Goal: Task Accomplishment & Management: Complete application form

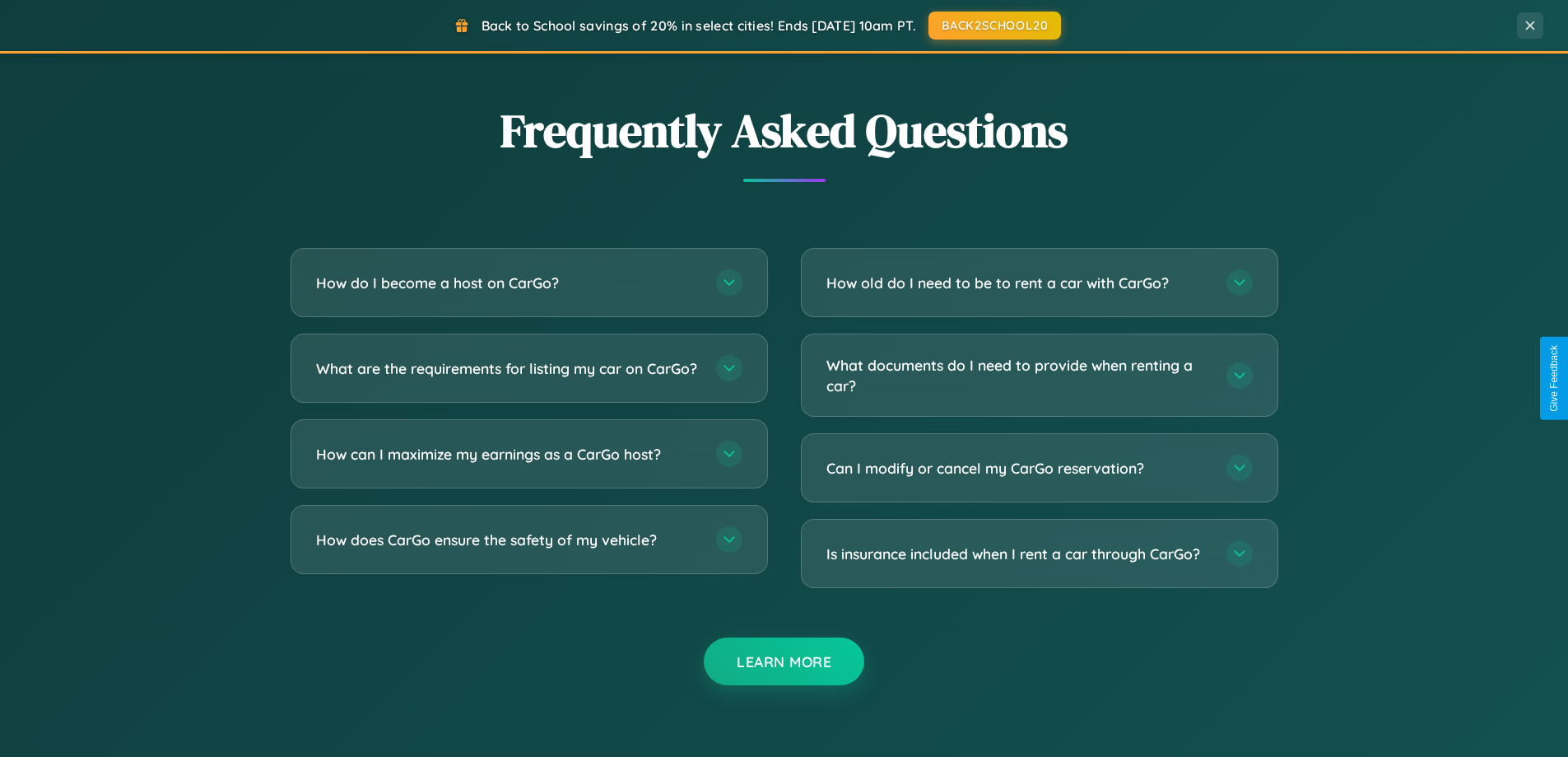
scroll to position [3170, 0]
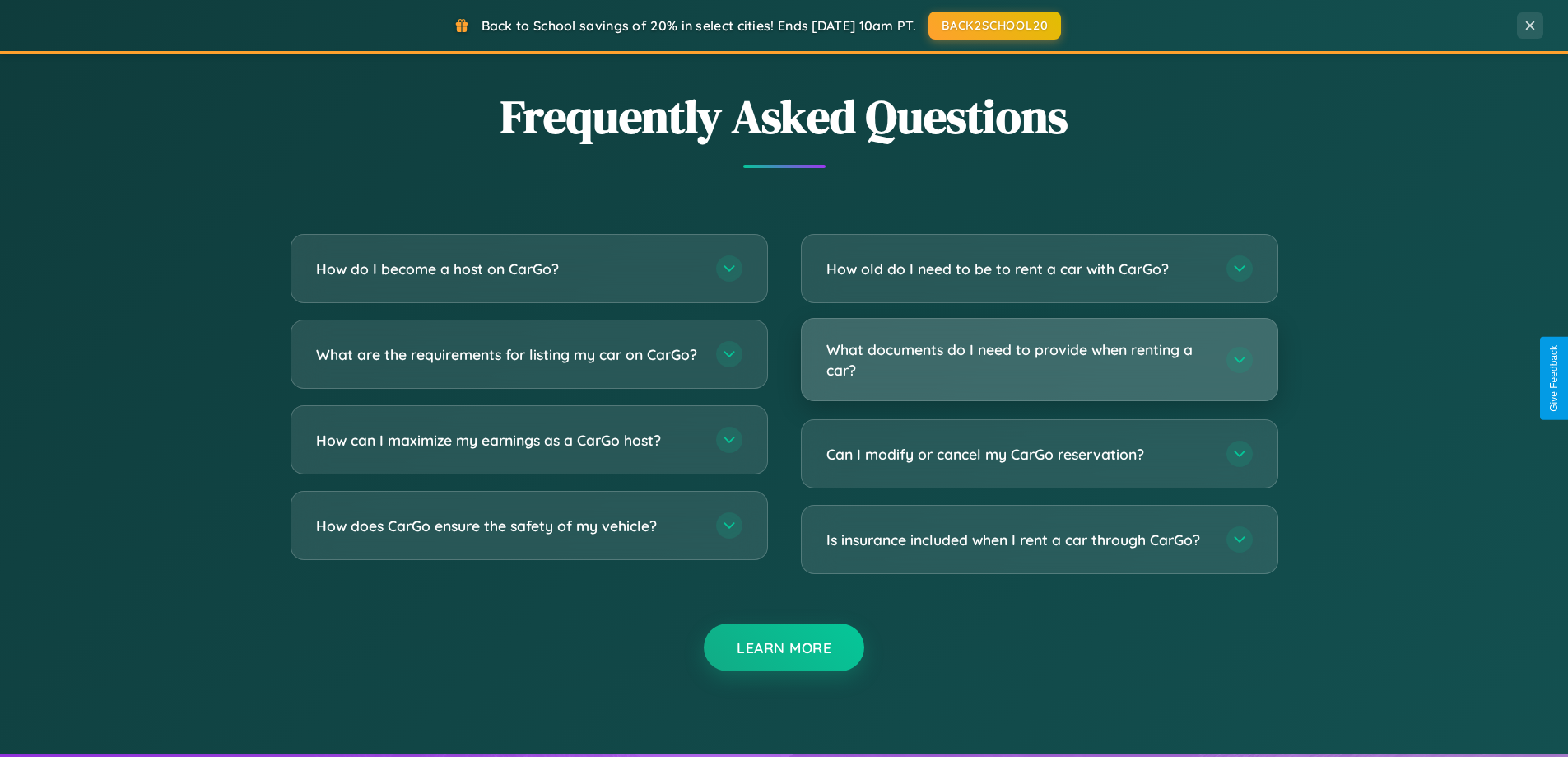
click at [1039, 359] on h3 "What documents do I need to provide when renting a car?" at bounding box center [1018, 359] width 384 height 40
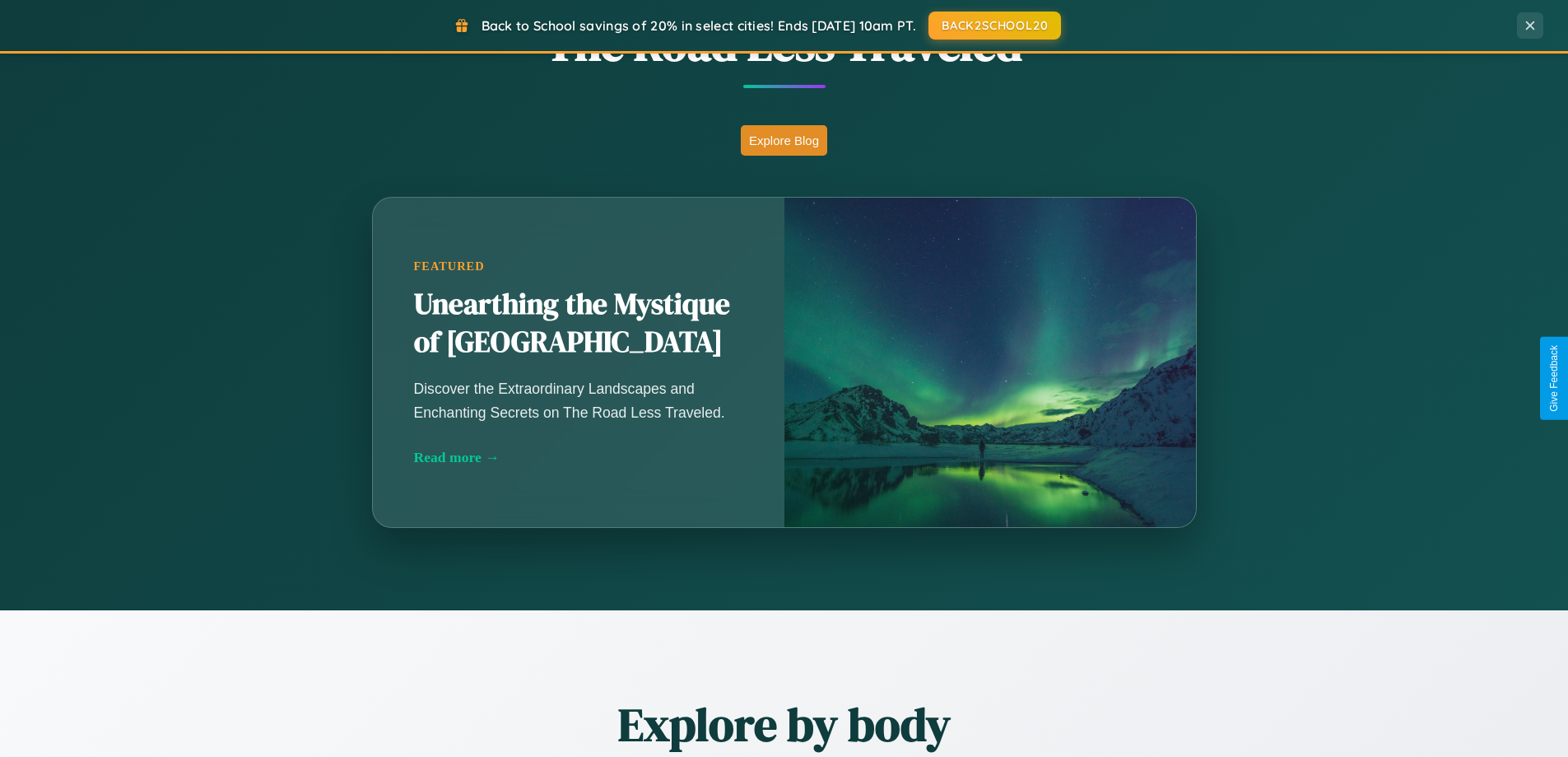
scroll to position [1134, 0]
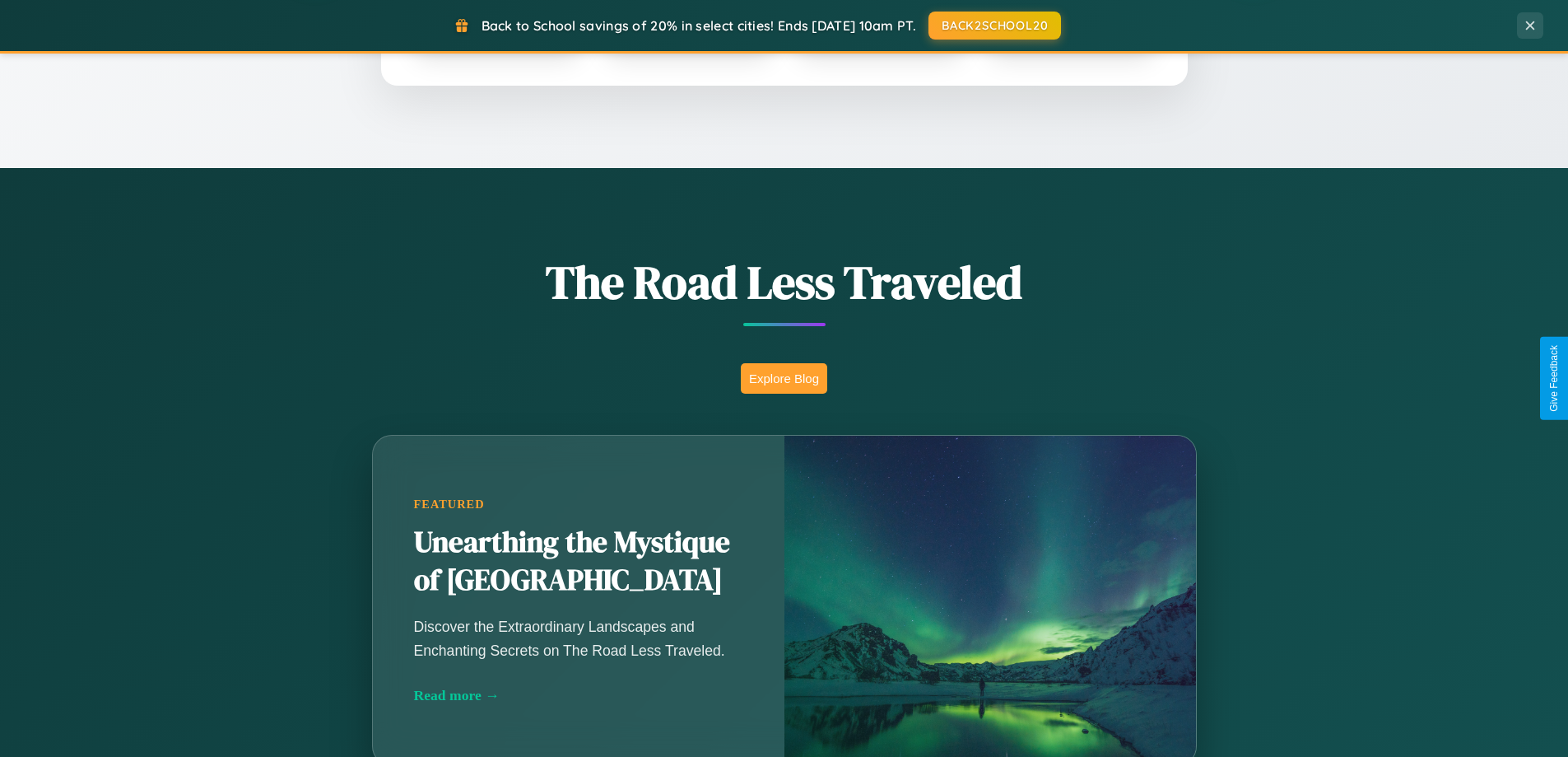
click at [784, 378] on button "Explore Blog" at bounding box center [784, 378] width 87 height 30
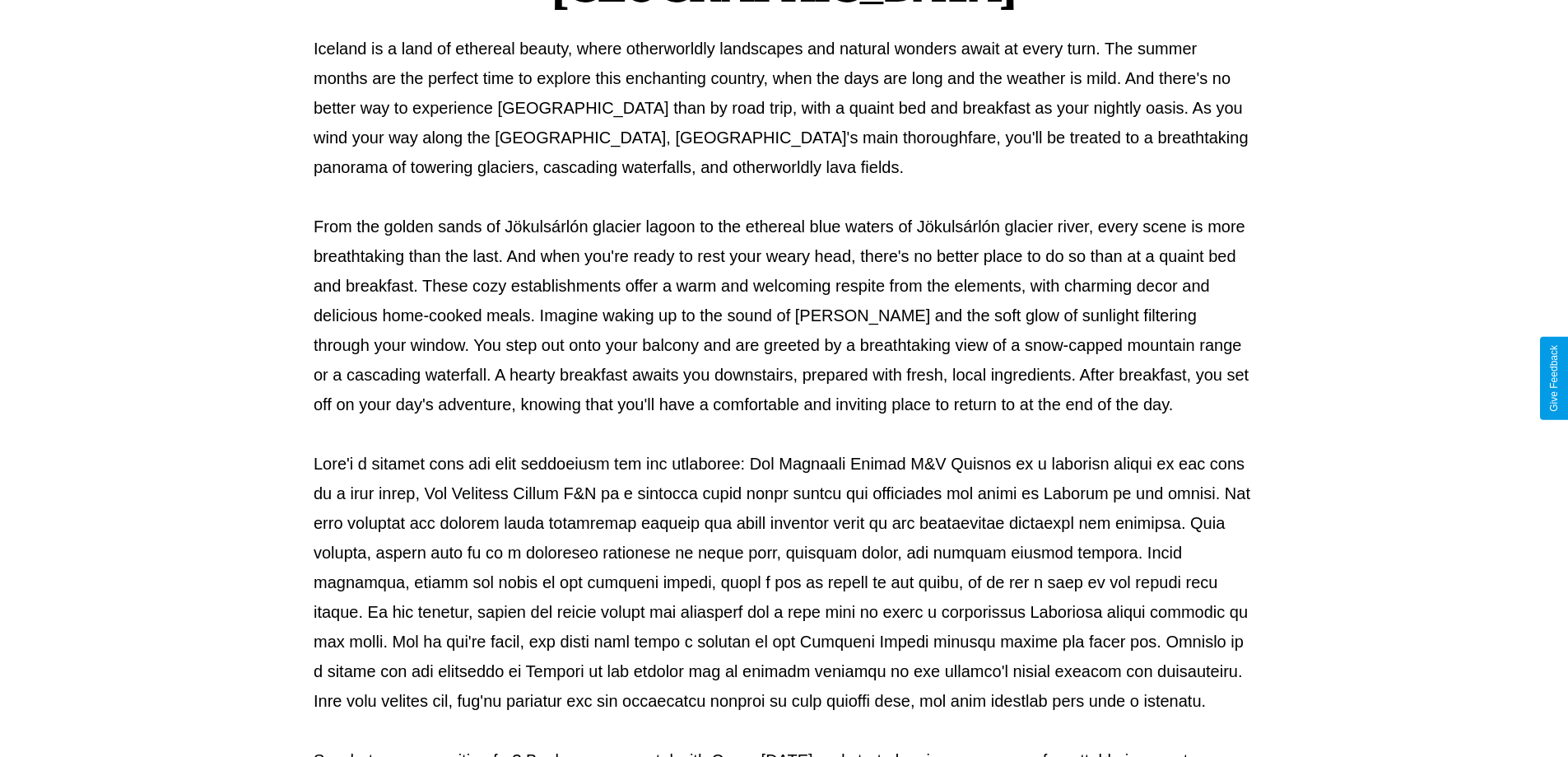
scroll to position [533, 0]
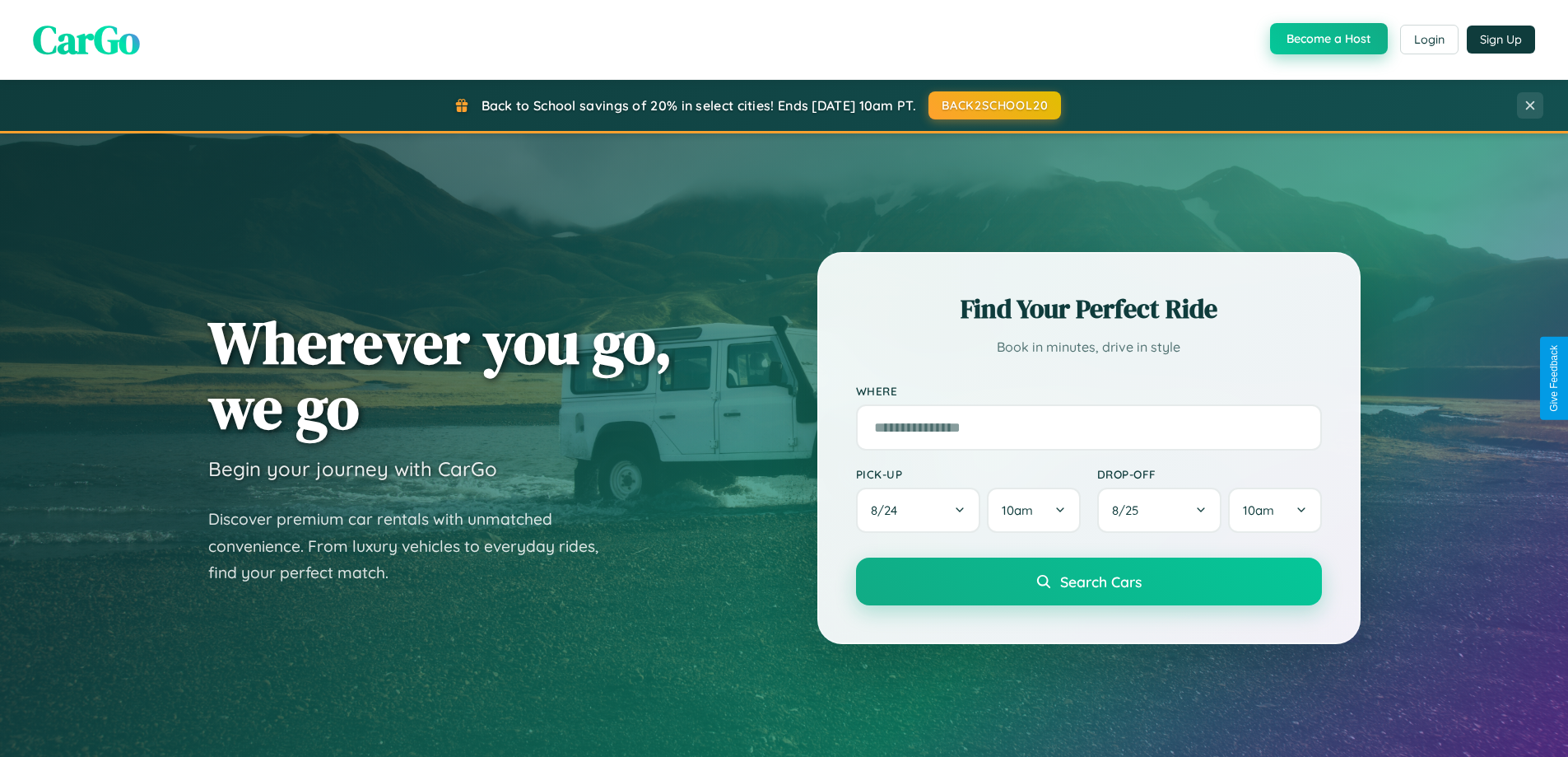
click at [1327, 39] on button "Become a Host" at bounding box center [1329, 38] width 118 height 31
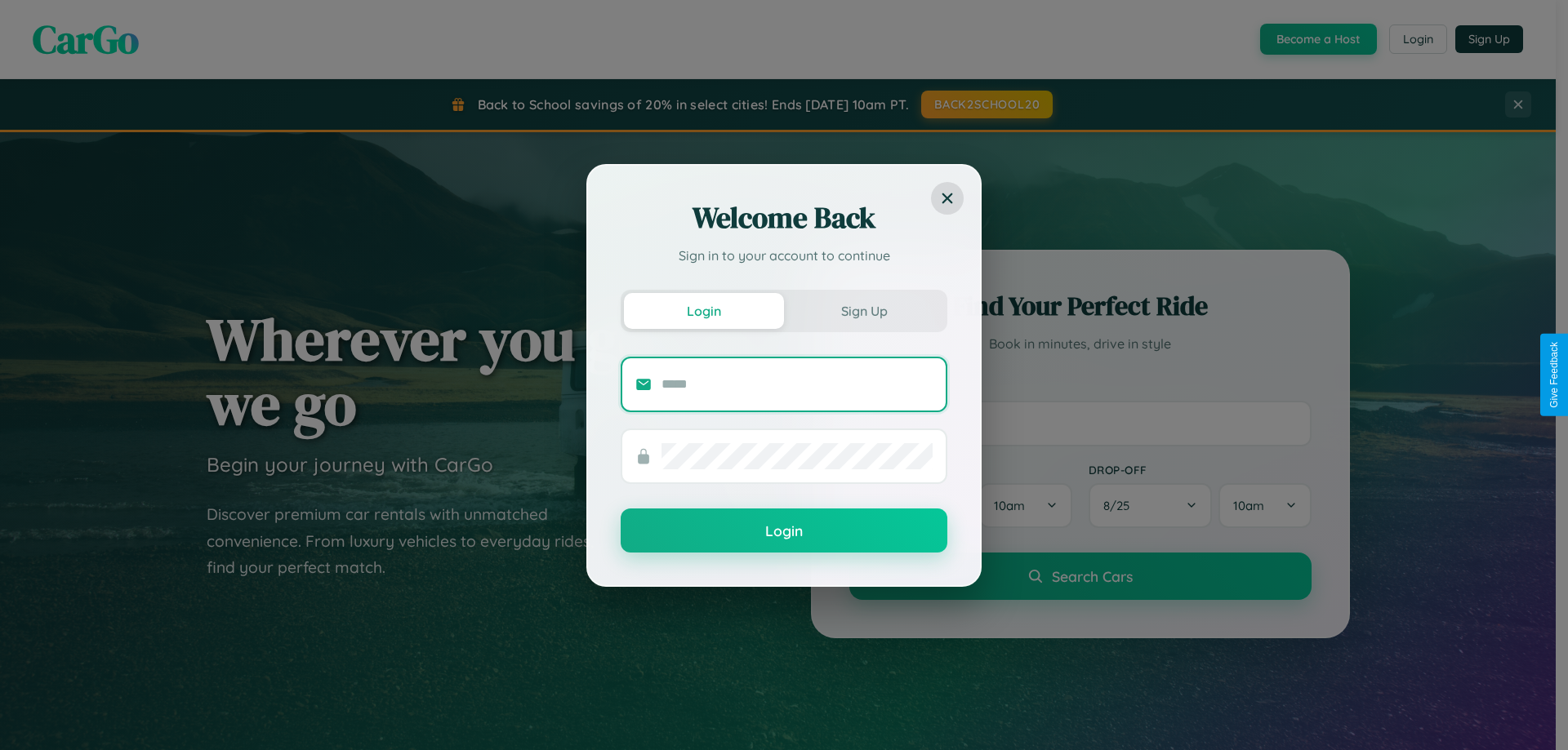
click at [797, 383] on input "text" at bounding box center [797, 384] width 272 height 26
type input "**********"
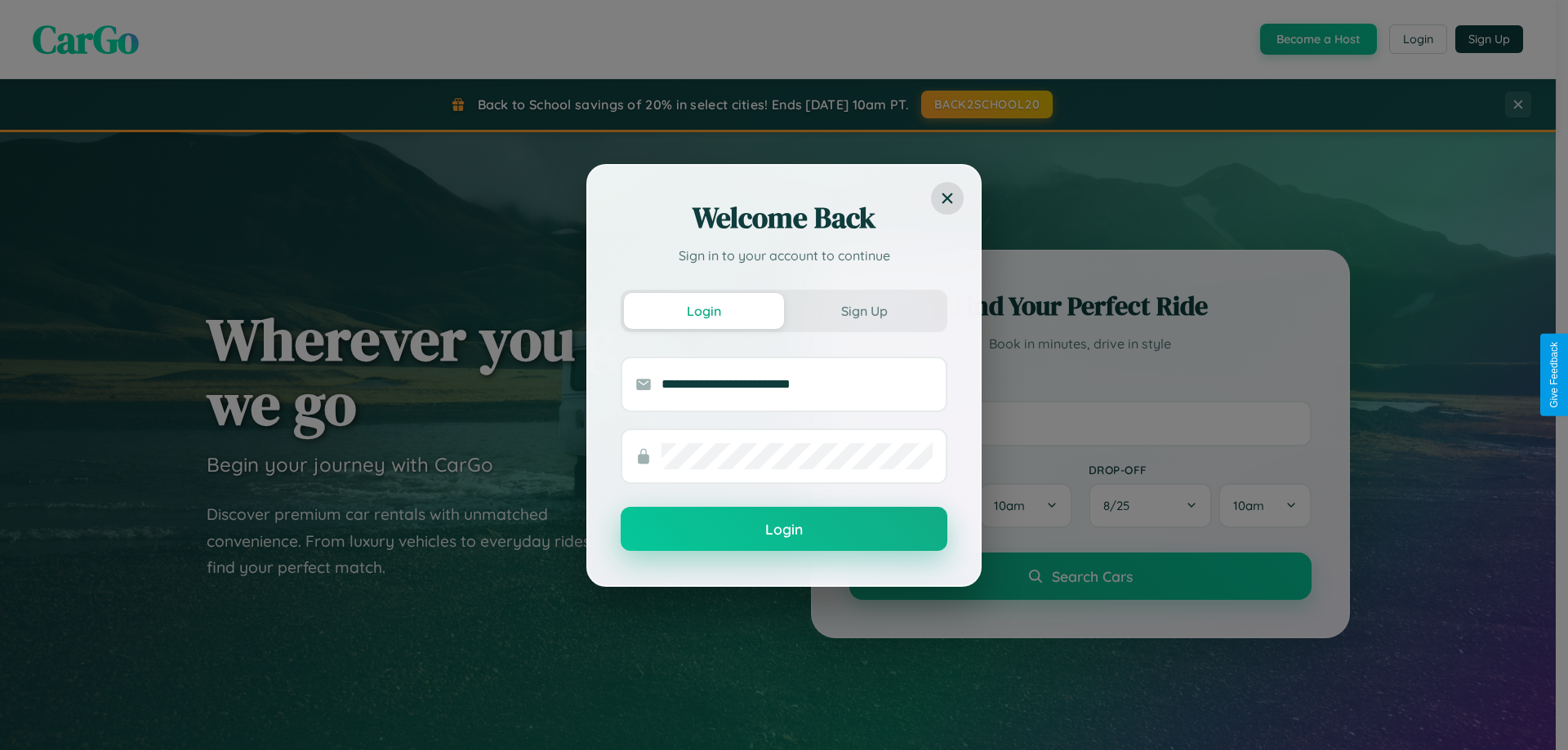
click at [784, 530] on button "Login" at bounding box center [784, 529] width 327 height 44
